Goal: Information Seeking & Learning: Learn about a topic

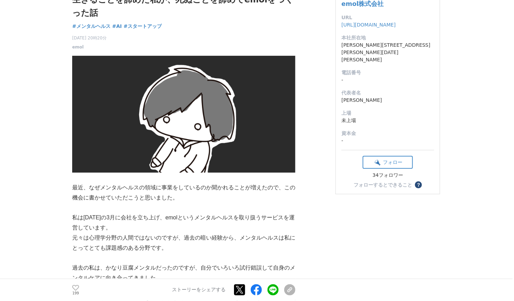
scroll to position [84, 0]
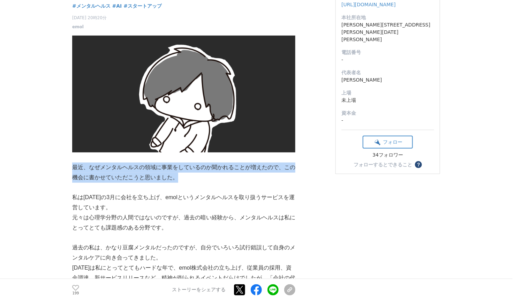
drag, startPoint x: 74, startPoint y: 150, endPoint x: 125, endPoint y: 159, distance: 51.6
click at [125, 163] on p "最近、なぜメンタルヘルスの領域に事業をしているのか聞かれることが増えたので、この機会に書かせていただこうと思いました。" at bounding box center [183, 173] width 223 height 20
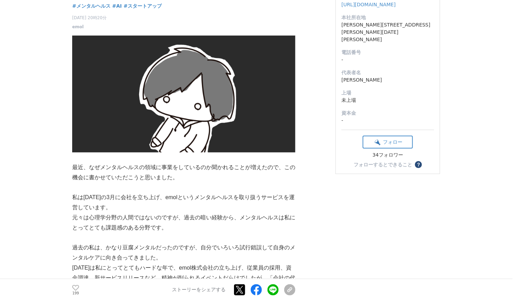
click at [141, 182] on p at bounding box center [183, 187] width 223 height 10
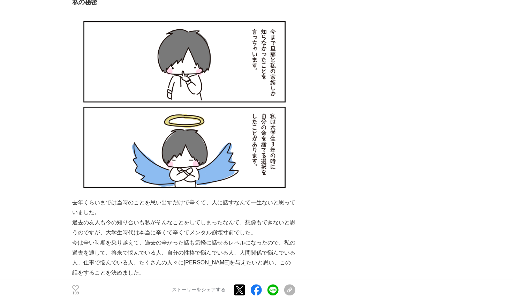
scroll to position [530, 0]
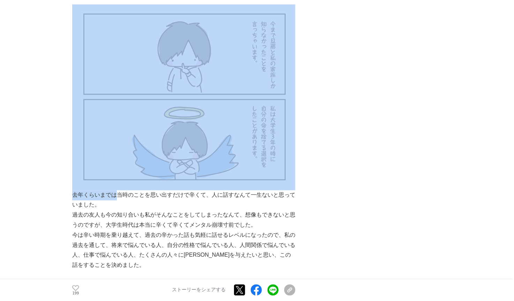
drag, startPoint x: 71, startPoint y: 141, endPoint x: 110, endPoint y: 140, distance: 38.7
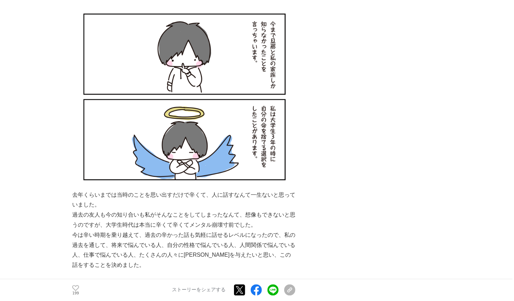
click at [118, 210] on p "過去の友人も今の知り合いも私がそんなことをしてしまったなんて、想像もできないと思うのですが、大学生時代は本当に辛くて辛くてメンタル崩壊寸前でした。" at bounding box center [183, 220] width 223 height 20
drag, startPoint x: 136, startPoint y: 162, endPoint x: 177, endPoint y: 166, distance: 41.3
click at [177, 231] on p "今は辛い時期を乗り越えて、過去の辛かった話も気軽に話せるレベルになったので、私の過去を通して、将来で悩んでいる人、自分の性格で悩んでいる人、人間関係で悩んでい…" at bounding box center [183, 251] width 223 height 40
click at [198, 231] on p "今は辛い時期を乗り越えて、過去の辛かった話も気軽に話せるレベルになったので、私の過去を通して、将来で悩んでいる人、自分の性格で悩んでいる人、人間関係で悩んでい…" at bounding box center [183, 251] width 223 height 40
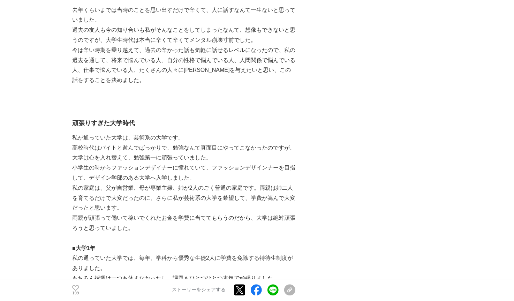
scroll to position [726, 0]
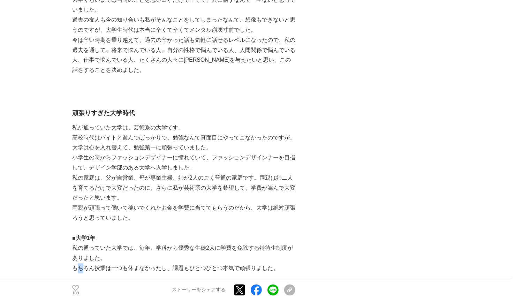
drag, startPoint x: 77, startPoint y: 140, endPoint x: 89, endPoint y: 137, distance: 11.8
click at [145, 263] on p "もちろん授業は一つも休まなかったし、課題もひとつひとつ本気で頑張りました。" at bounding box center [183, 268] width 223 height 10
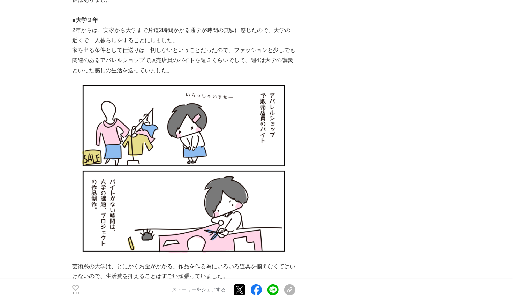
scroll to position [1256, 0]
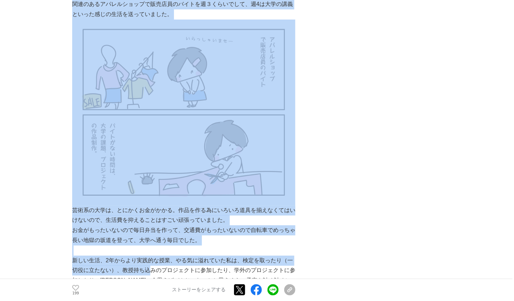
drag, startPoint x: 67, startPoint y: 121, endPoint x: 114, endPoint y: 122, distance: 47.5
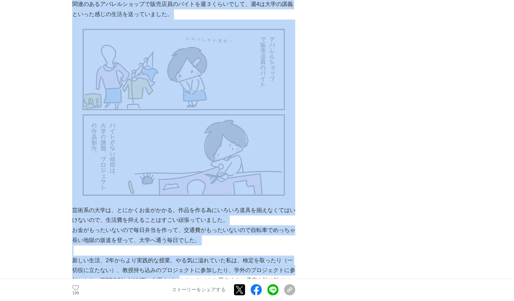
click at [170, 256] on p "新しい生活、2年からより実践的な授業、やる気に溢れていた私は、検定を取ったり（一切役に立たない）、教授持ち込みのプロジェクトに参加したり、学外のプロジェクトに…" at bounding box center [183, 276] width 223 height 40
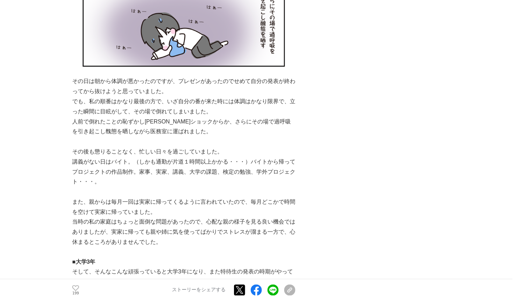
scroll to position [1674, 0]
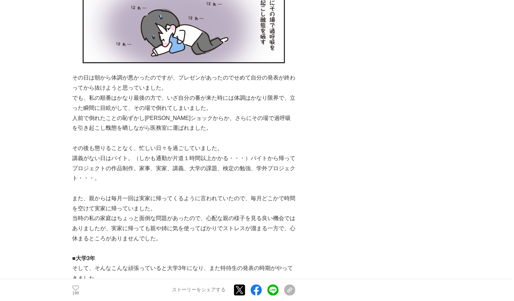
drag, startPoint x: 73, startPoint y: 138, endPoint x: 180, endPoint y: 135, distance: 106.8
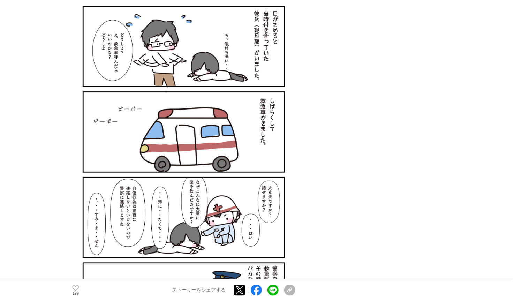
scroll to position [4102, 0]
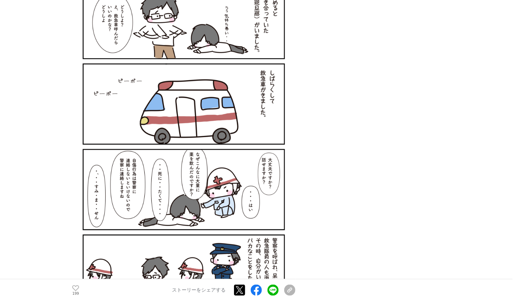
drag, startPoint x: 77, startPoint y: 129, endPoint x: 188, endPoint y: 143, distance: 111.8
click at [188, 143] on div "最近、なぜメンタルヘルスの領域に事業をしているのか聞かれることが増えたので、この機会に書かせていただこうと思いました。 私は[DATE]の3月に会社を立ち上げ…" at bounding box center [183, 97] width 223 height 8175
click at [346, 171] on div "生きることを諦めた私が、死ぬことを諦めてemolをつくった話 メンタルヘルス #メンタルヘルス #AI #スタートアップ 199" at bounding box center [257, 264] width 370 height 8648
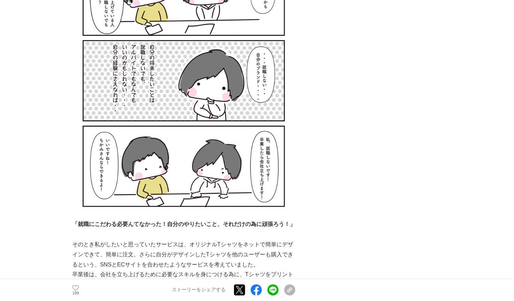
scroll to position [5975, 0]
